Goal: Task Accomplishment & Management: Manage account settings

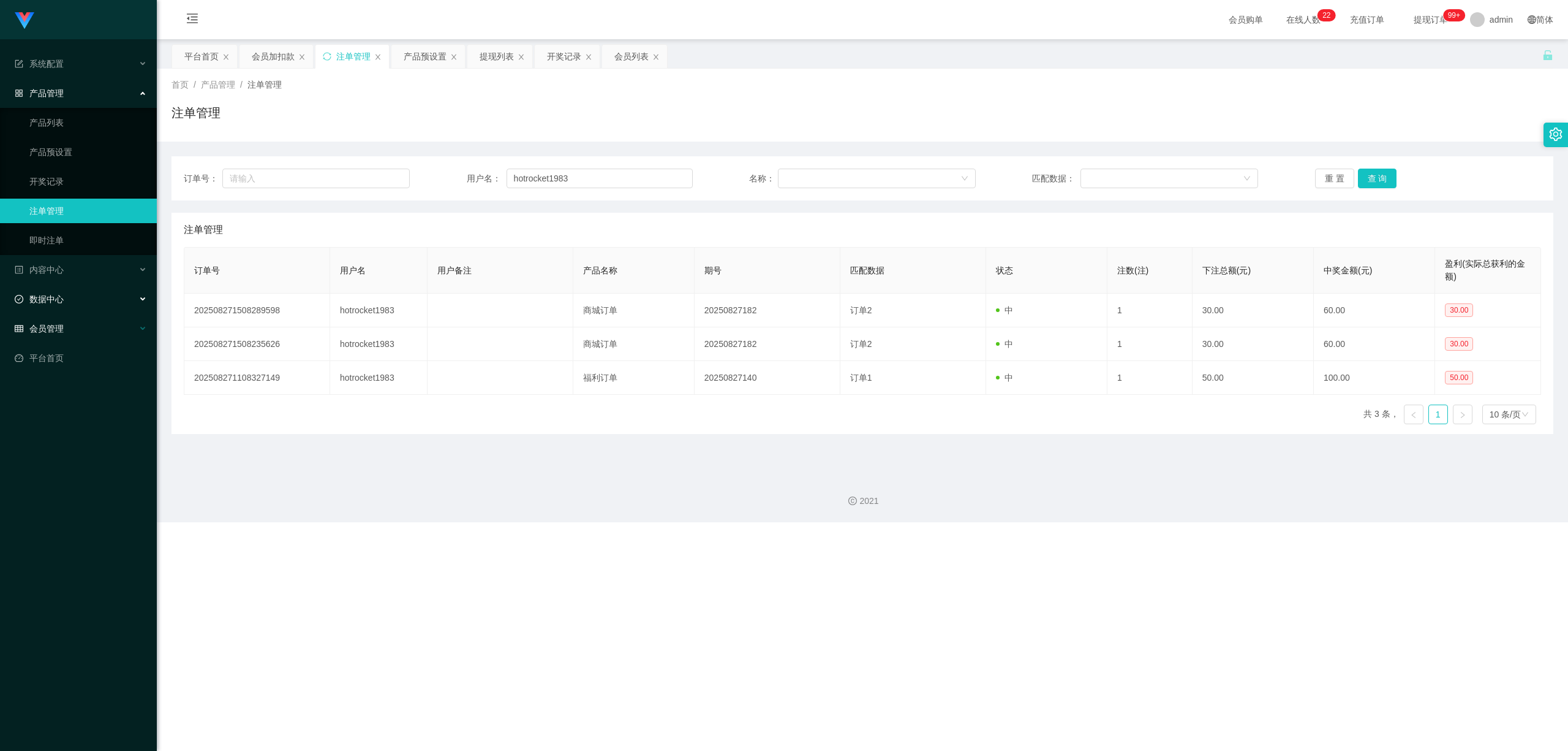
drag, startPoint x: 113, startPoint y: 305, endPoint x: 101, endPoint y: 314, distance: 15.0
click at [111, 306] on ul "系统配置 产品管理 产品列表 产品预设置 开奖记录 注单管理 即时注单 内容中心 数据中心 会员管理 会员列表 会员加减打码量 在线用户 陪玩用户 充值列表 …" at bounding box center [78, 211] width 157 height 343
click at [96, 322] on div "会员管理" at bounding box center [78, 329] width 157 height 24
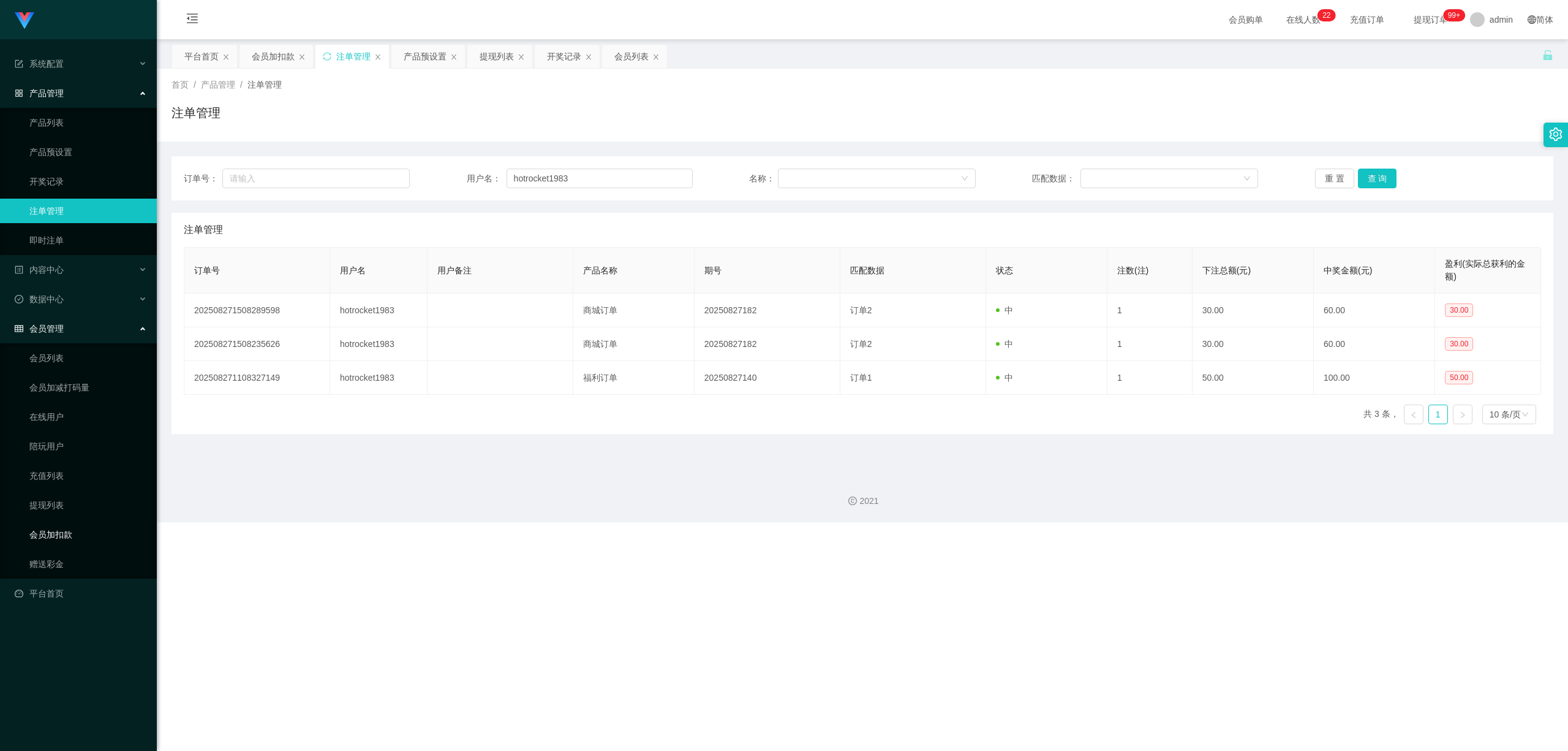
click at [63, 524] on link "会员加扣款" at bounding box center [88, 534] width 118 height 24
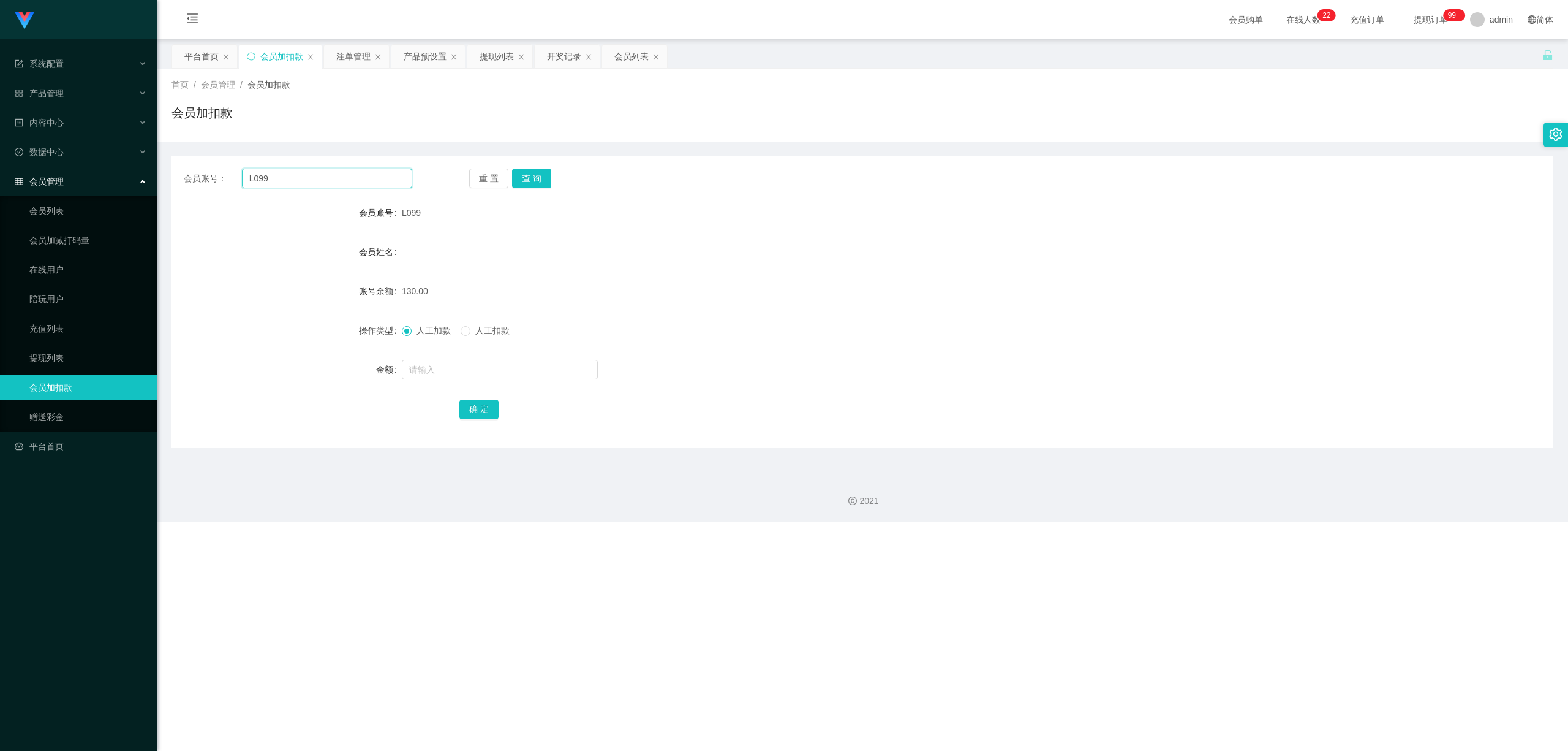
click at [334, 172] on input "L099" at bounding box center [327, 178] width 170 height 19
paste input "81959123"
type input "81959123"
click at [537, 170] on button "查 询" at bounding box center [531, 178] width 40 height 19
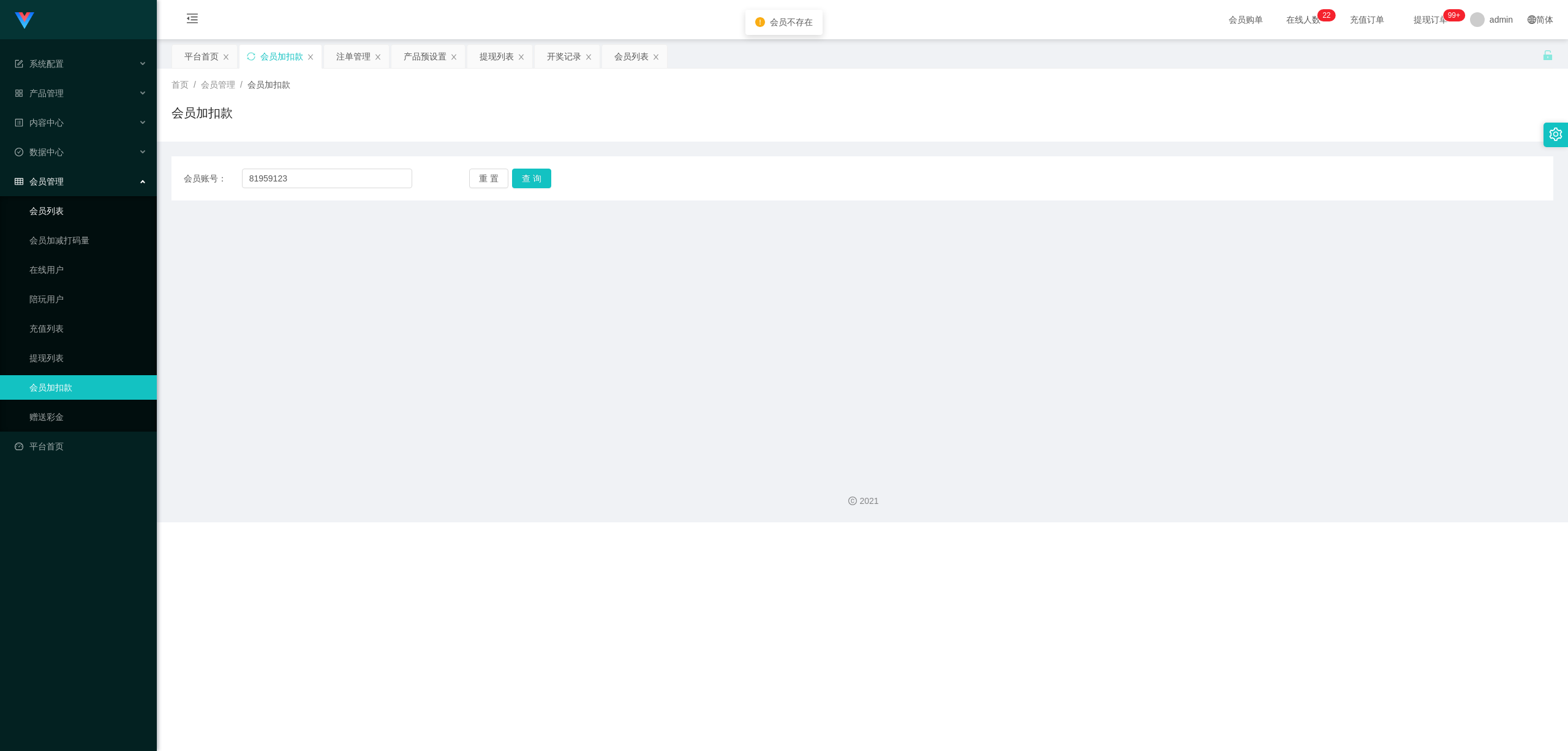
click at [63, 212] on link "会员列表" at bounding box center [88, 211] width 118 height 24
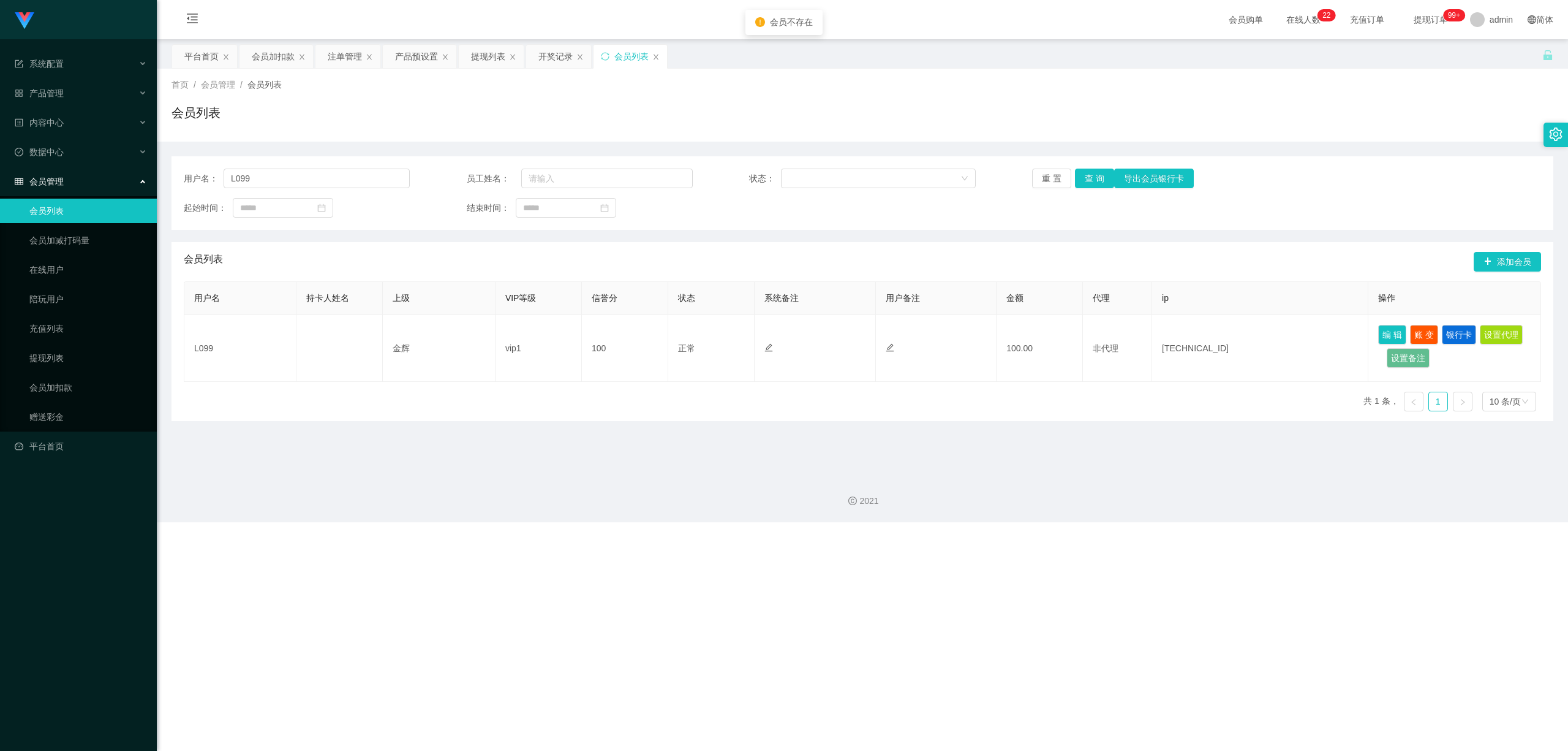
click at [313, 189] on div "用户名： L099 员工姓名： 状态： 重 置 查 询 导出会员银行卡 起始时间： 结束时间：" at bounding box center [863, 193] width 1382 height 73
click at [329, 184] on input "L099" at bounding box center [316, 178] width 186 height 19
paste input "81959123"
type input "81959123"
click at [1089, 175] on button "查 询" at bounding box center [1094, 178] width 40 height 19
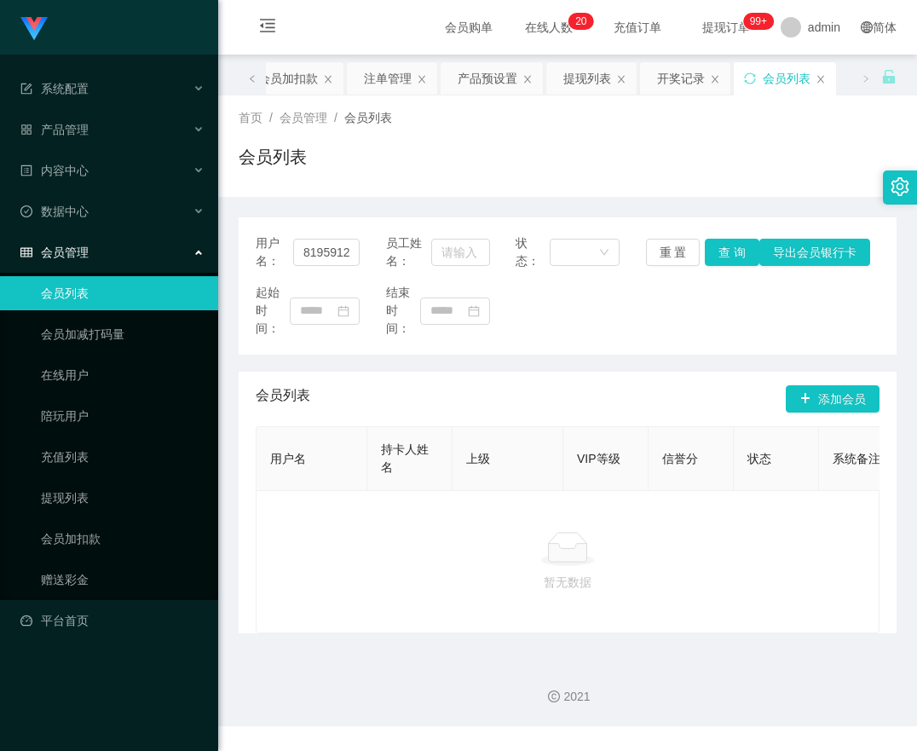
drag, startPoint x: 542, startPoint y: 583, endPoint x: 536, endPoint y: 553, distance: 30.4
click at [542, 566] on icon at bounding box center [567, 549] width 55 height 34
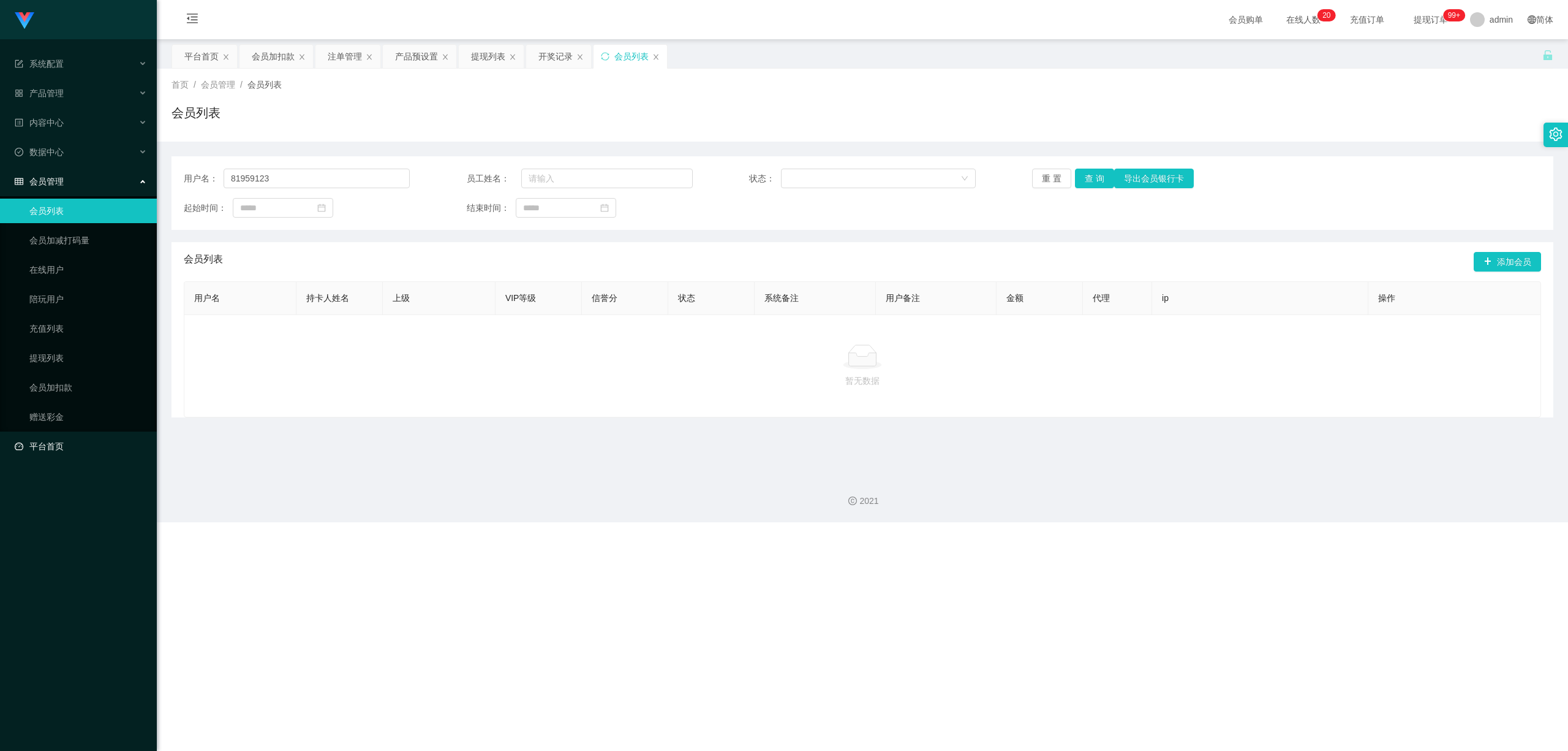
click at [111, 434] on link "平台首页" at bounding box center [81, 446] width 132 height 24
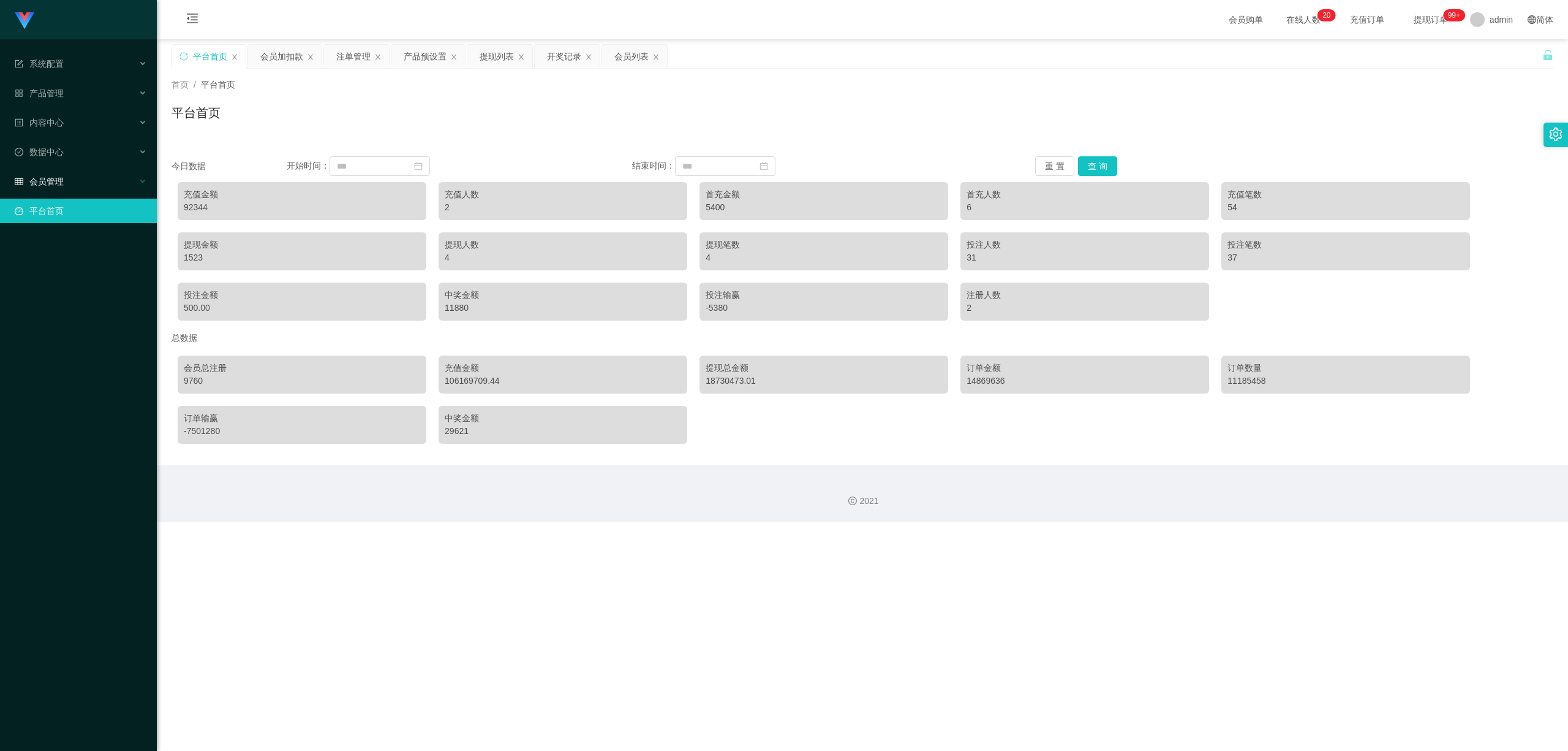
click at [119, 180] on div "会员管理" at bounding box center [78, 181] width 157 height 24
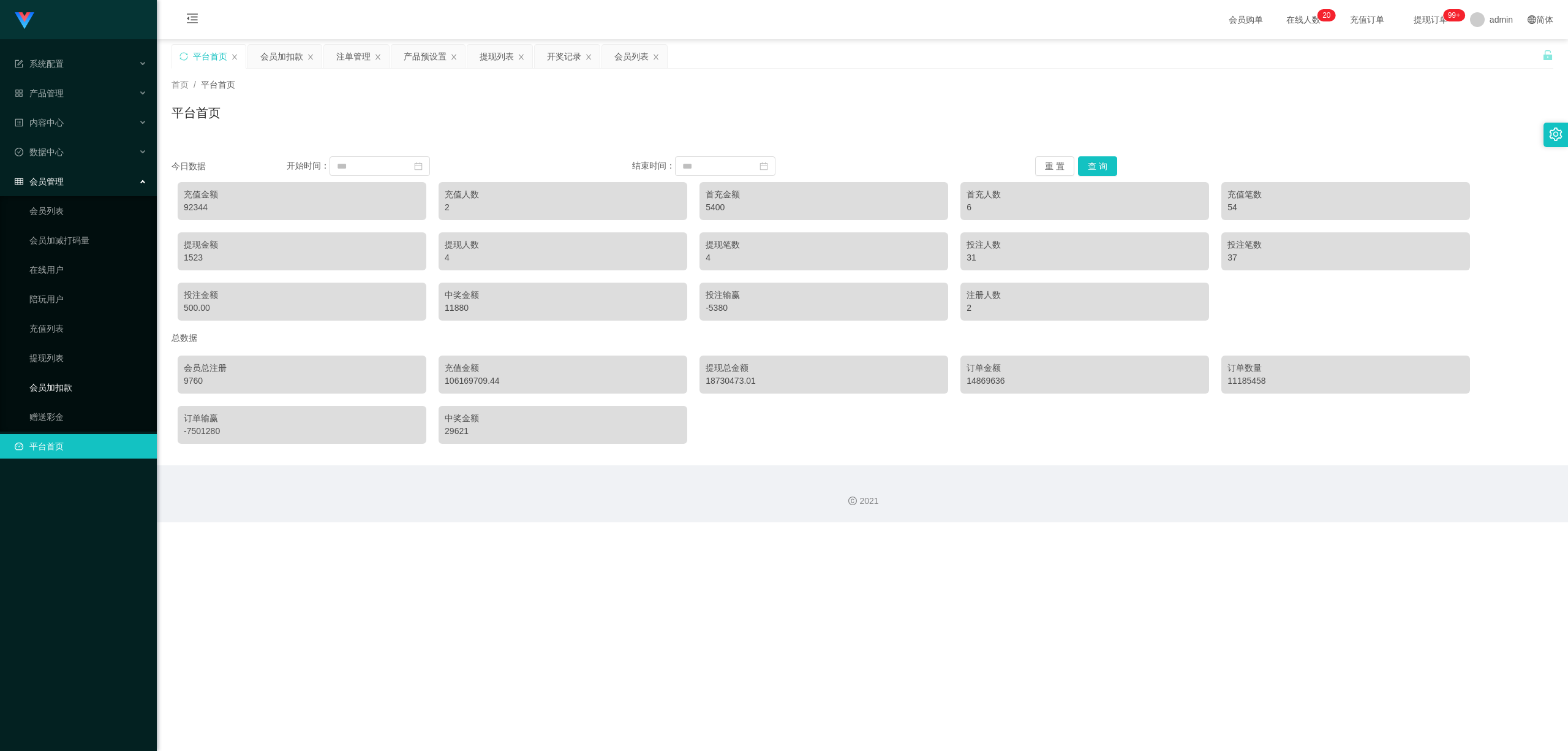
drag, startPoint x: 93, startPoint y: 392, endPoint x: 96, endPoint y: 374, distance: 18.2
click at [93, 381] on ul "会员列表 会员加减打码量 在线用户 陪玩用户 充值列表 提现列表 会员加扣款 赠送彩金" at bounding box center [78, 314] width 157 height 235
click at [96, 376] on link "会员加扣款" at bounding box center [88, 388] width 118 height 24
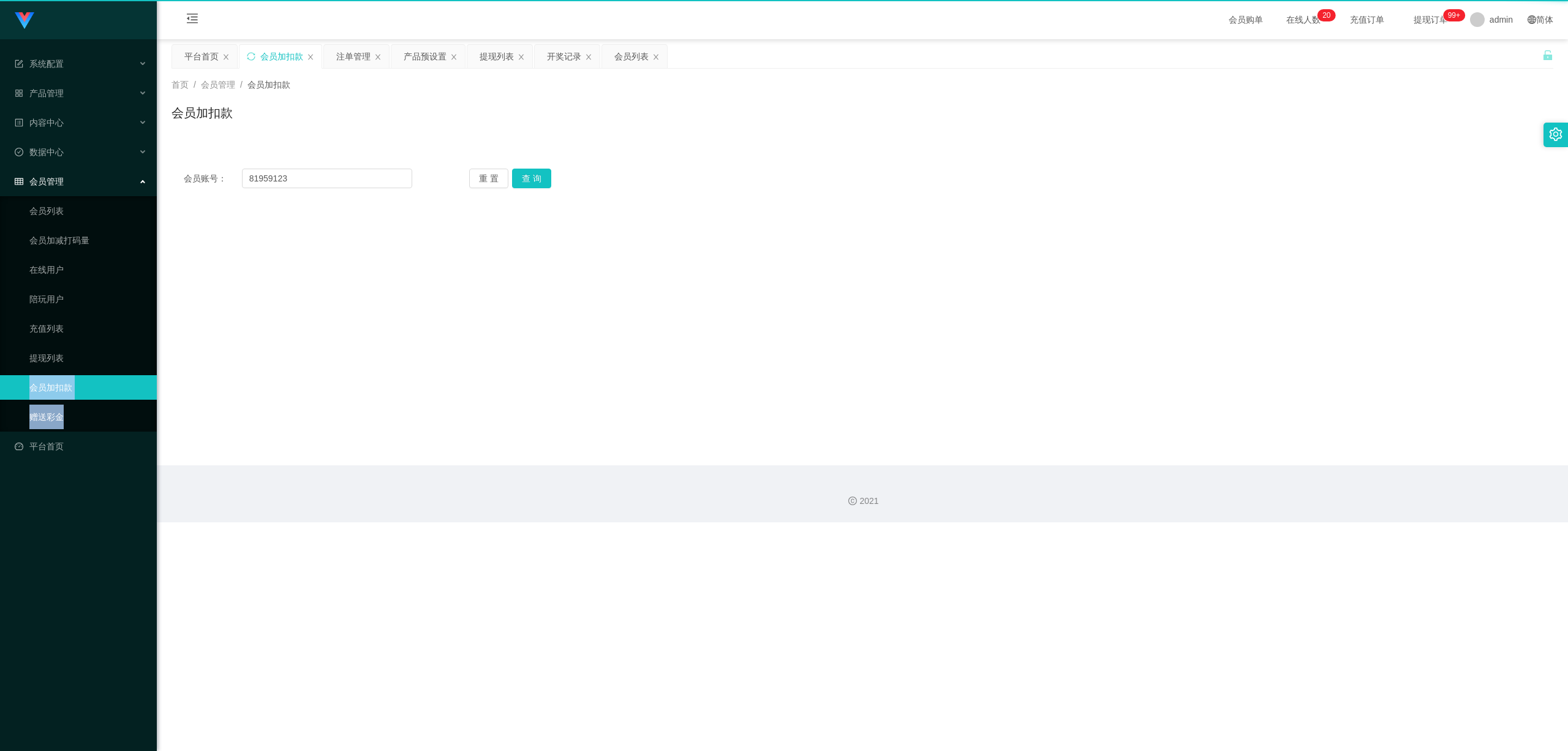
click at [96, 376] on link "会员加扣款" at bounding box center [88, 388] width 118 height 24
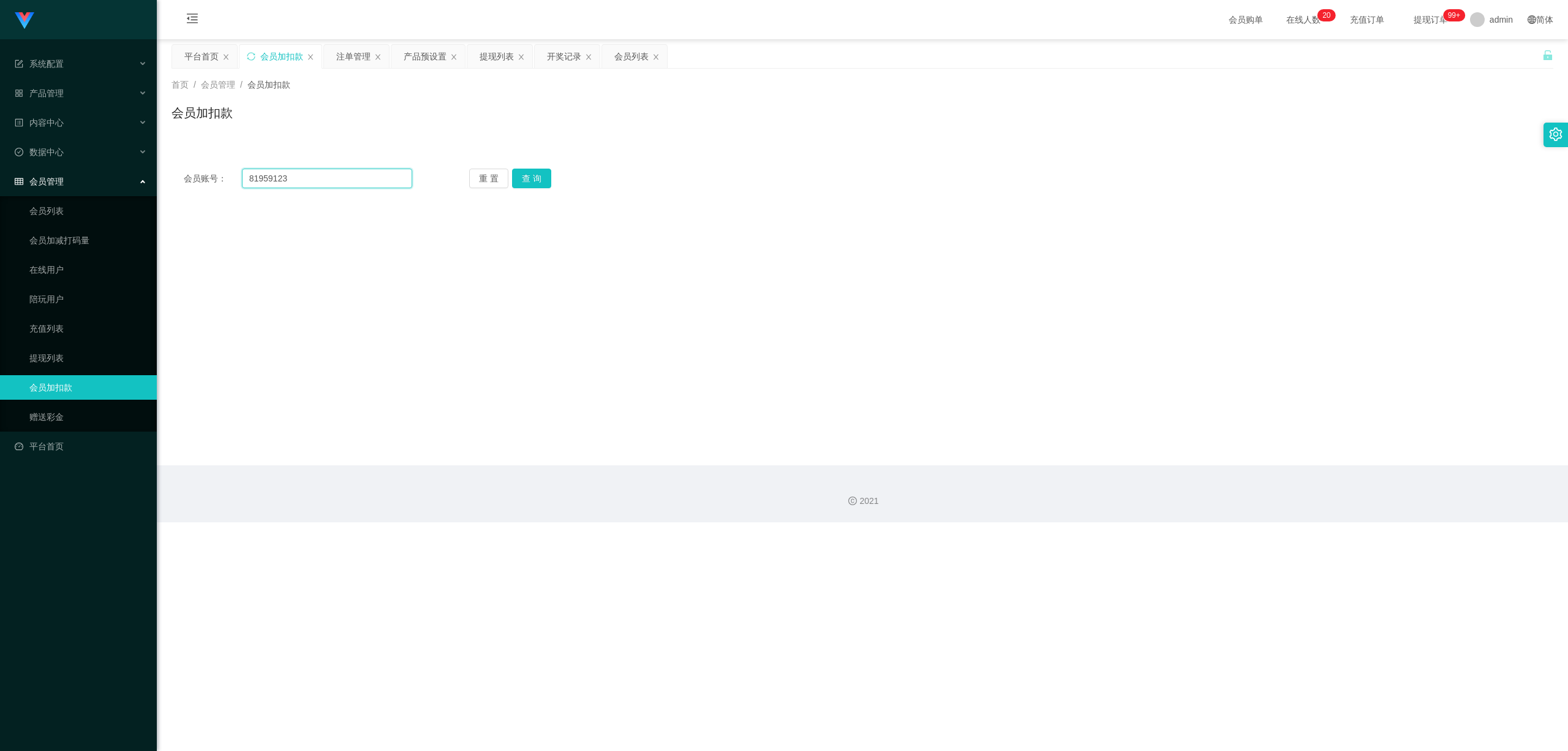
click at [337, 170] on input "81959123" at bounding box center [327, 178] width 170 height 19
paste input "[PERSON_NAME]"
type input "Nicole25"
click at [534, 183] on button "查 询" at bounding box center [531, 178] width 40 height 19
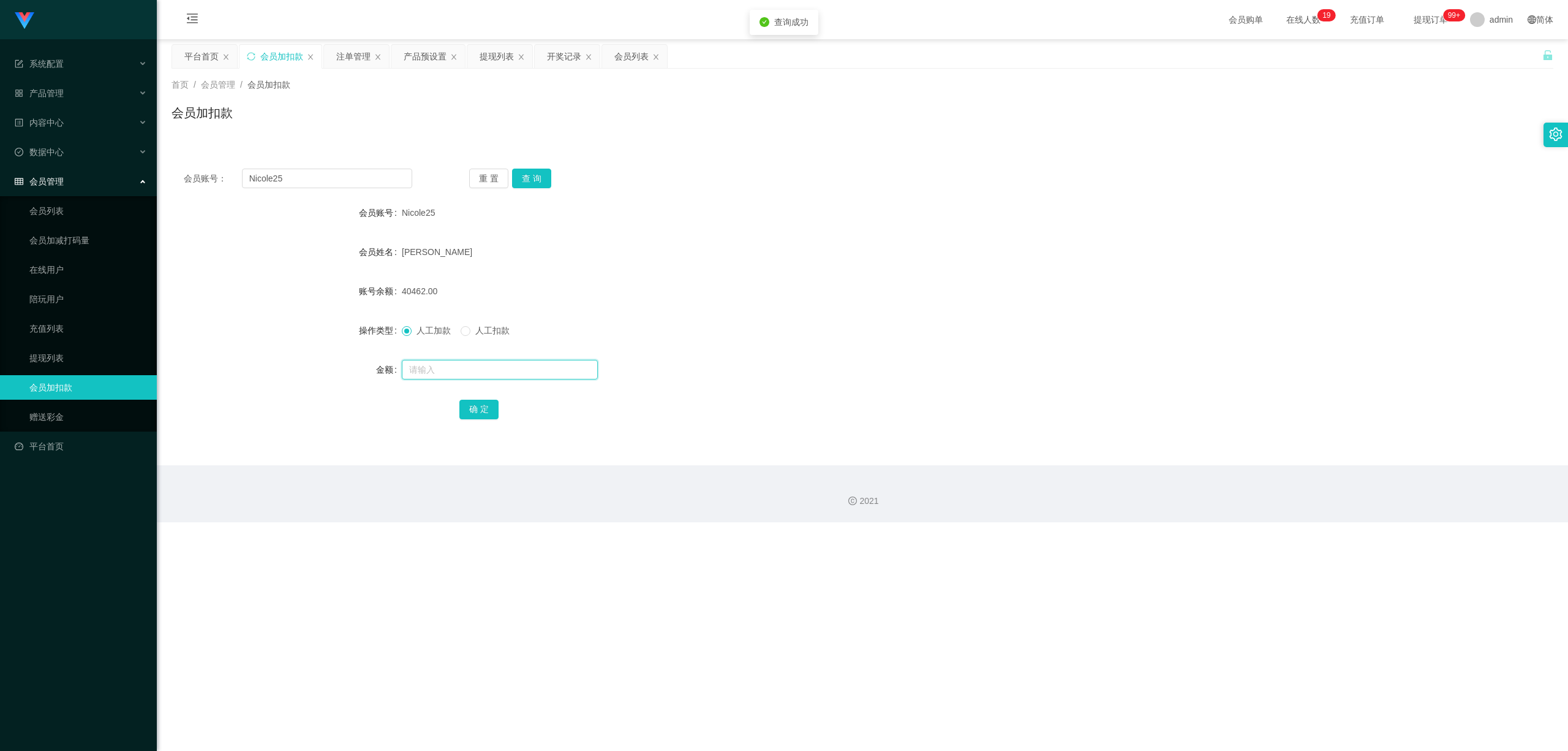
click at [437, 365] on input "text" at bounding box center [500, 369] width 196 height 19
type input "20231"
click at [481, 410] on button "确 定" at bounding box center [479, 409] width 40 height 19
click at [836, 315] on form "会员账号 Nicole25 会员姓名 [PERSON_NAME] 账号余额 40462.00 操作类型 人工加款 人工扣款 金额 确 定" at bounding box center [863, 311] width 1382 height 221
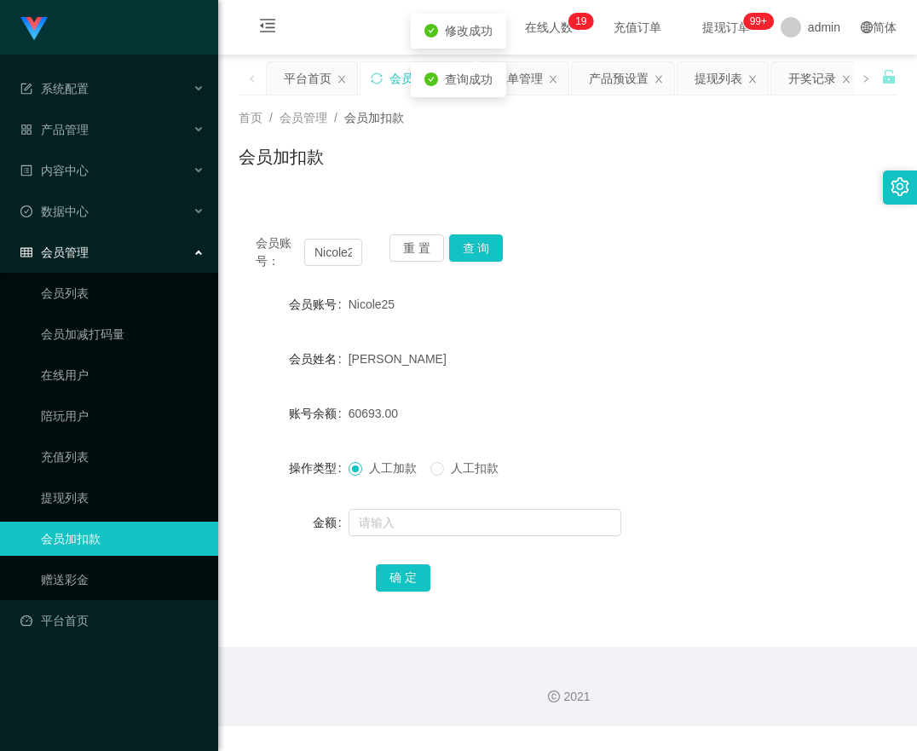
click at [550, 205] on div "会员账号： Nicole25 重 置 查 询 会员账号 Nicole25 会员姓名 [PERSON_NAME] 账号余额 60693.00 操作类型 人工加款…" at bounding box center [568, 414] width 658 height 435
click at [569, 560] on div "确 定" at bounding box center [567, 577] width 383 height 34
